Goal: Transaction & Acquisition: Download file/media

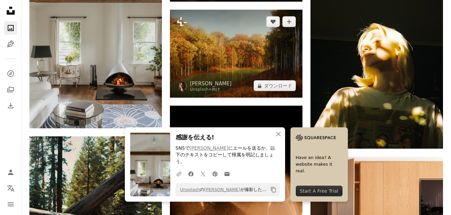
click at [208, 69] on img at bounding box center [236, 54] width 132 height 88
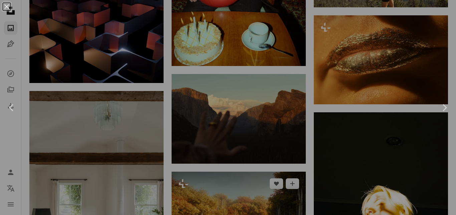
click at [283, 84] on div "An X shape Chevron left Chevron right" at bounding box center [228, 107] width 456 height 215
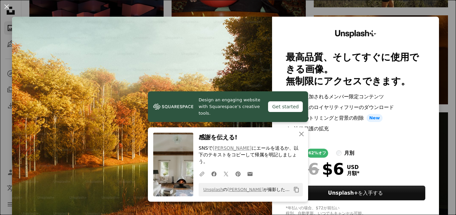
click at [196, 66] on img at bounding box center [142, 123] width 260 height 213
click at [80, 93] on img at bounding box center [142, 123] width 260 height 213
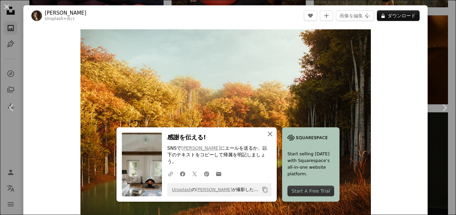
click at [268, 137] on icon "An X shape" at bounding box center [270, 134] width 8 height 8
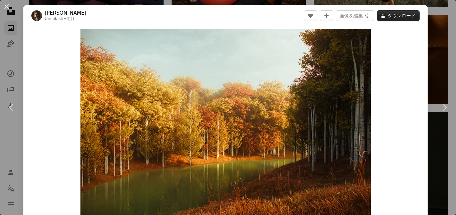
click at [390, 18] on button "A lock ダウンロード" at bounding box center [398, 15] width 43 height 11
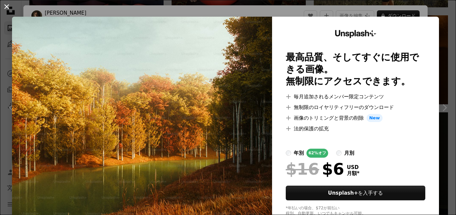
click at [6, 4] on button "An X shape" at bounding box center [7, 7] width 8 height 8
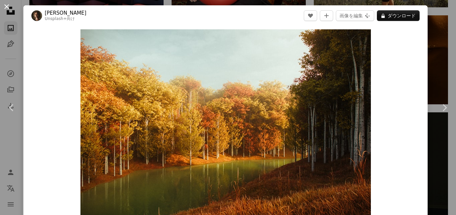
click at [9, 7] on button "An X shape" at bounding box center [7, 7] width 8 height 8
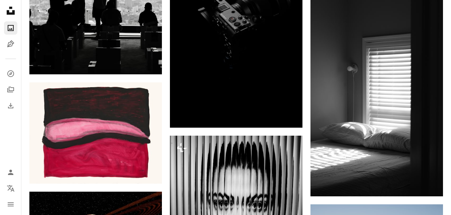
scroll to position [16195, 0]
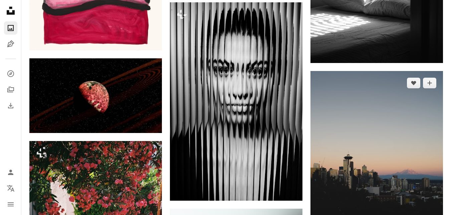
click at [388, 126] on img at bounding box center [376, 170] width 132 height 199
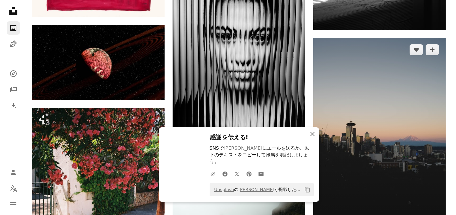
scroll to position [16296, 0]
